Goal: Navigation & Orientation: Find specific page/section

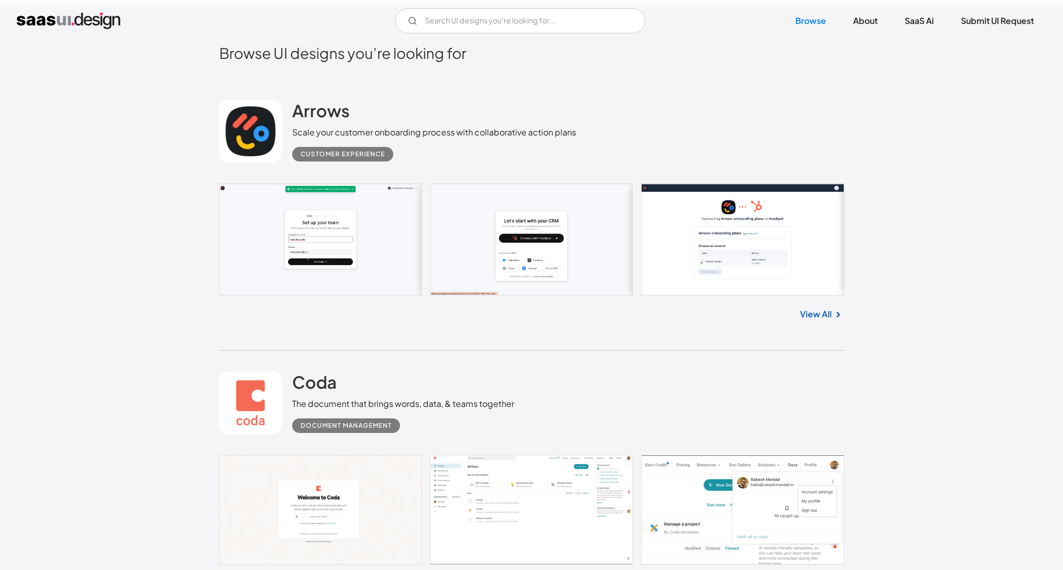
scroll to position [322, 0]
click at [541, 243] on link at bounding box center [531, 239] width 625 height 112
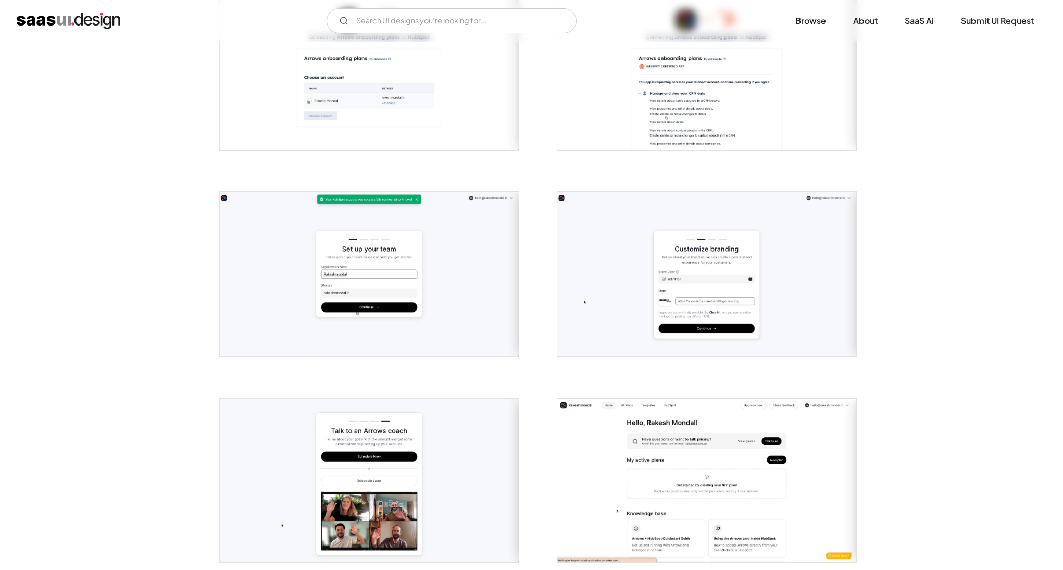
scroll to position [445, 0]
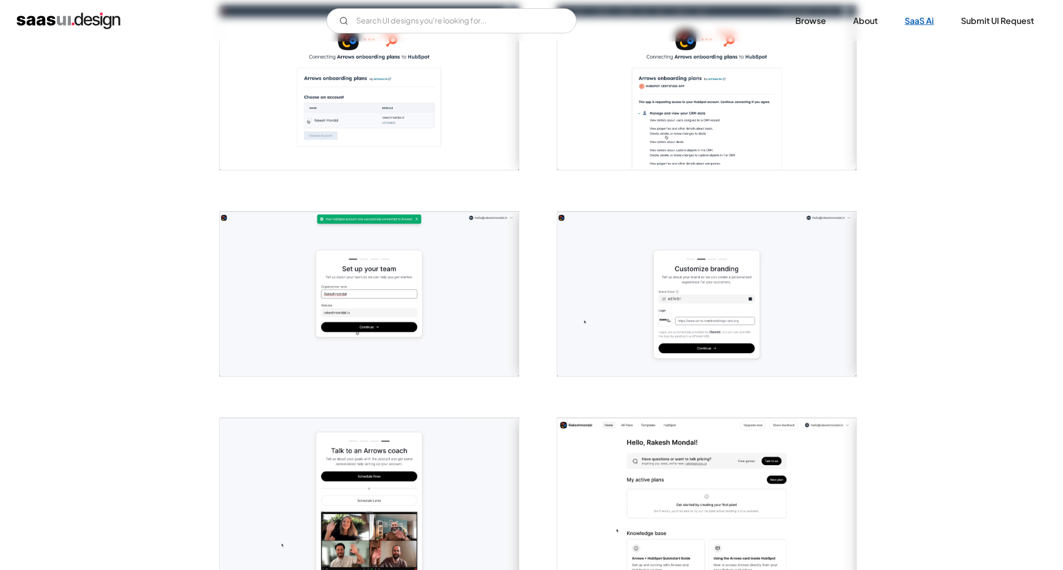
click at [924, 24] on link "SaaS Ai" at bounding box center [919, 20] width 54 height 23
